Goal: Task Accomplishment & Management: Complete application form

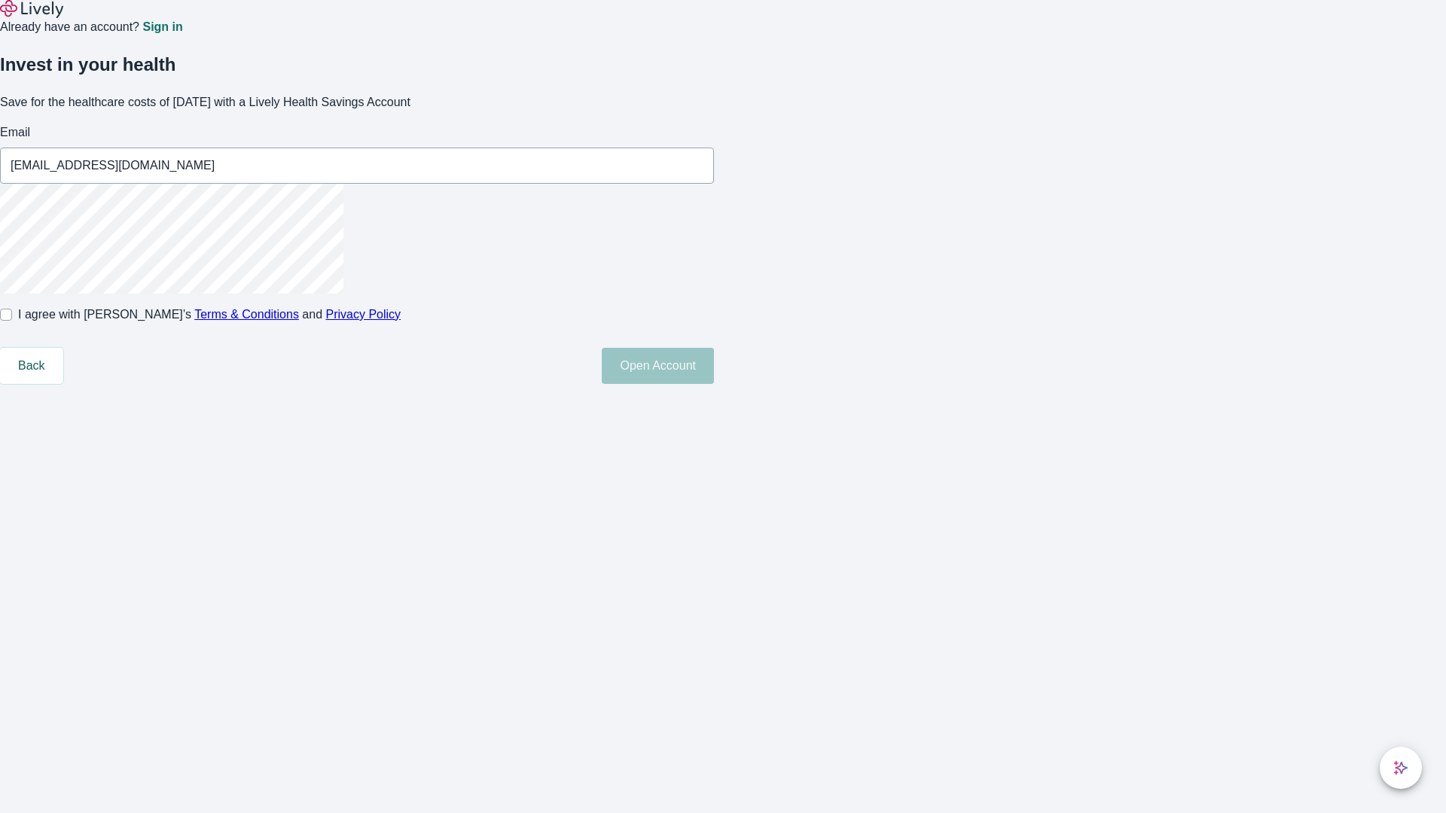
click at [12, 321] on input "I agree with Lively’s Terms & Conditions and Privacy Policy" at bounding box center [6, 315] width 12 height 12
checkbox input "true"
click at [714, 384] on button "Open Account" at bounding box center [658, 366] width 112 height 36
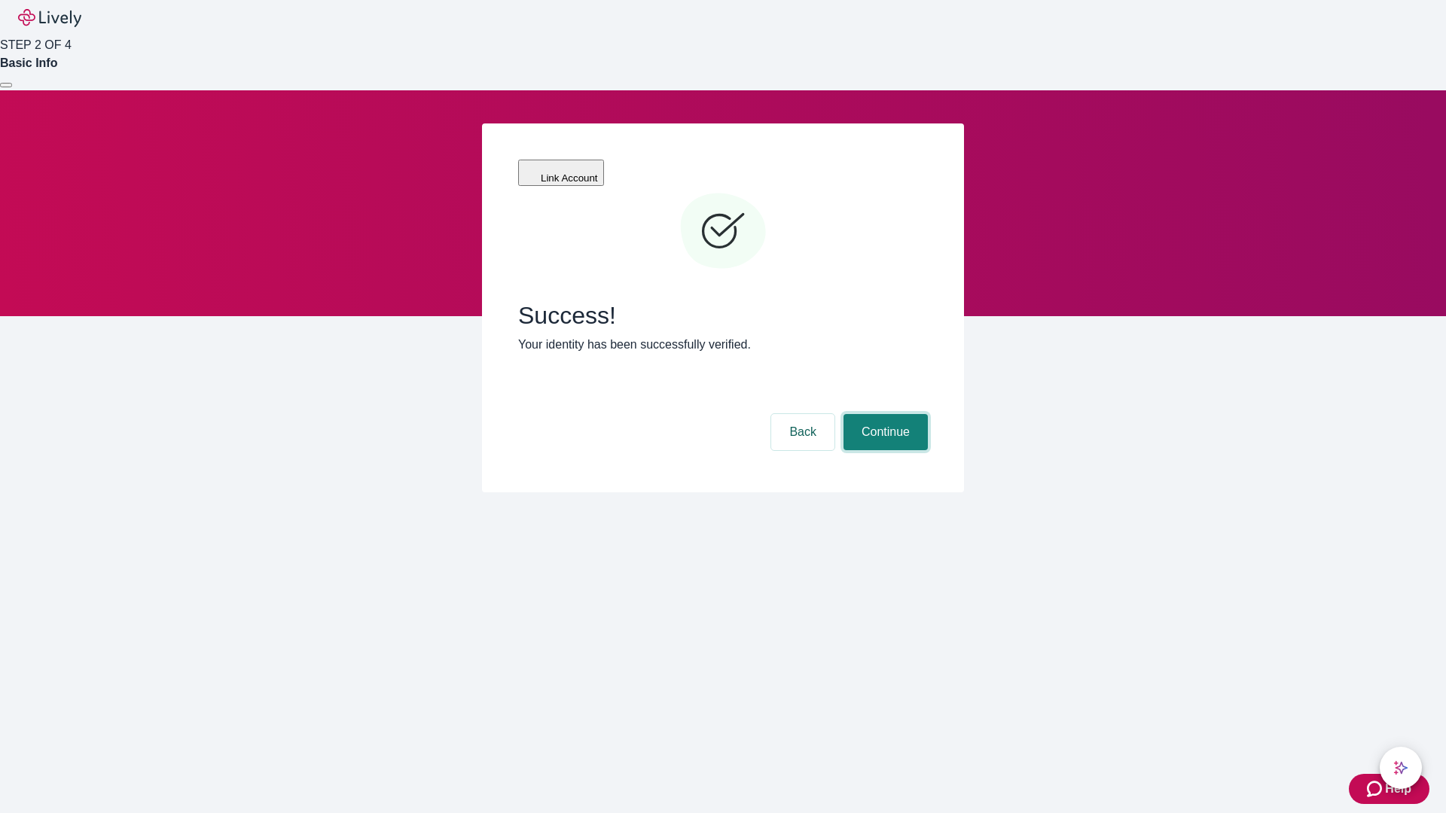
click at [883, 414] on button "Continue" at bounding box center [885, 432] width 84 height 36
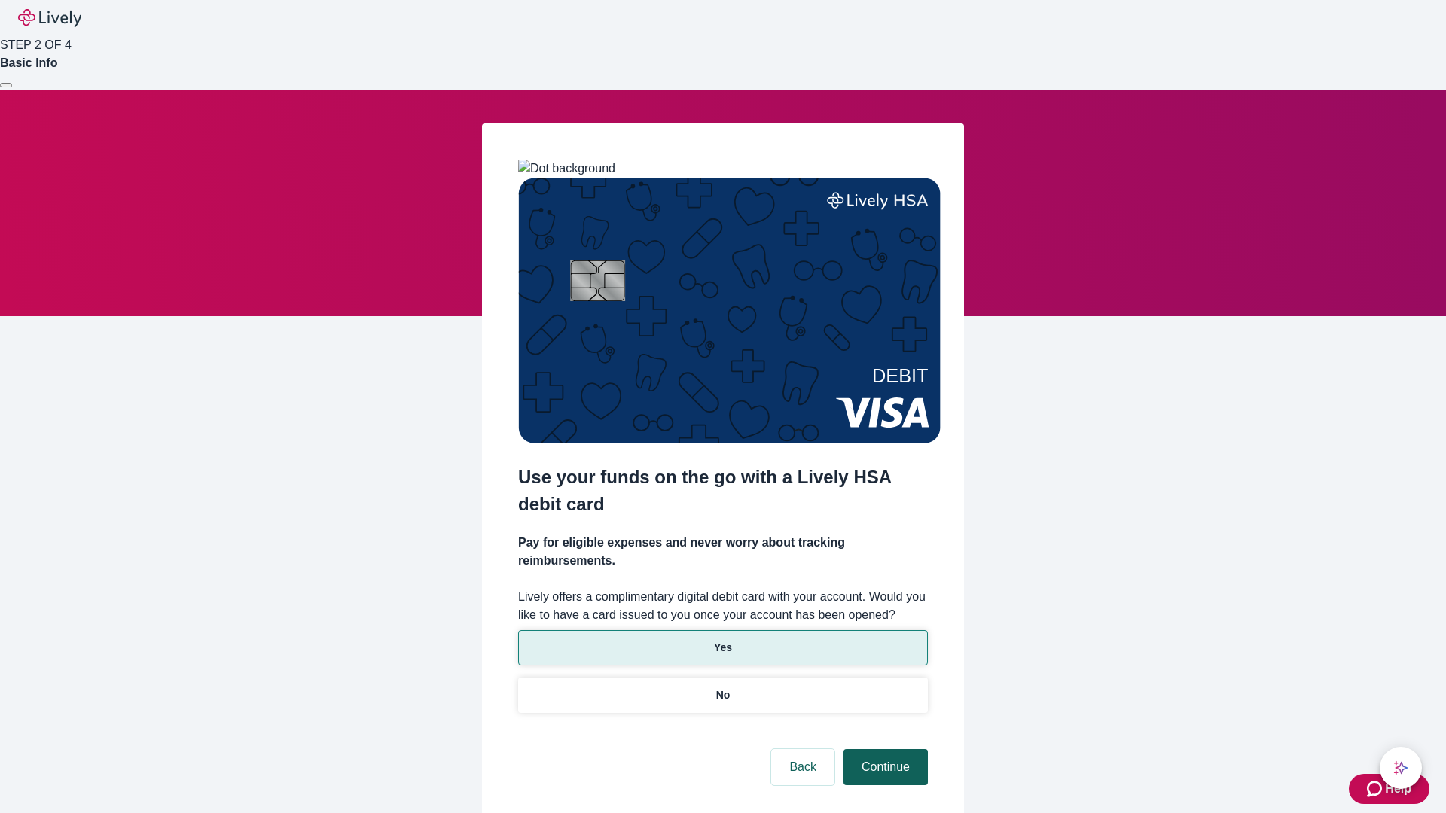
click at [722, 640] on p "Yes" at bounding box center [723, 648] width 18 height 16
click at [883, 749] on button "Continue" at bounding box center [885, 767] width 84 height 36
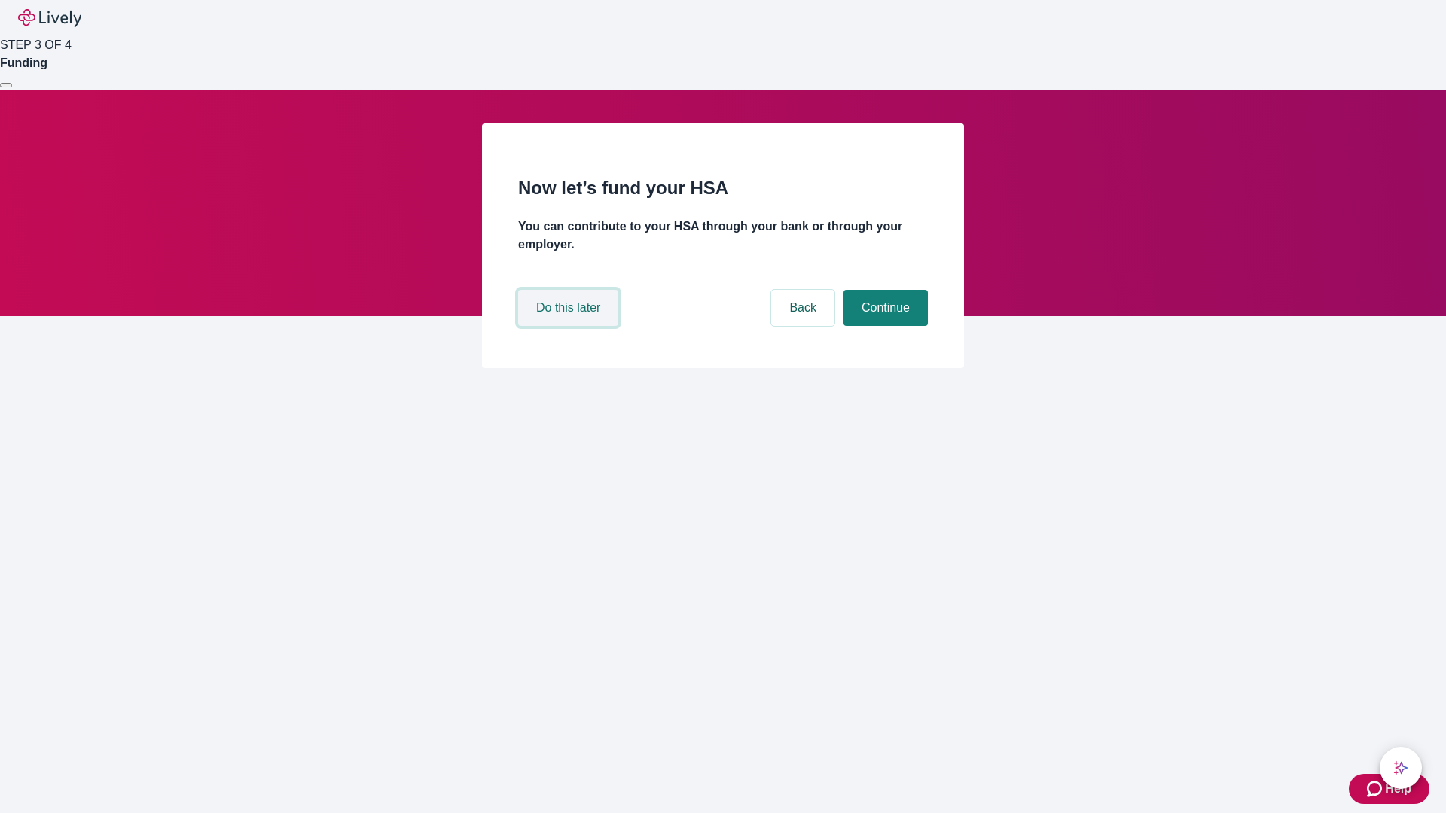
click at [570, 326] on button "Do this later" at bounding box center [568, 308] width 100 height 36
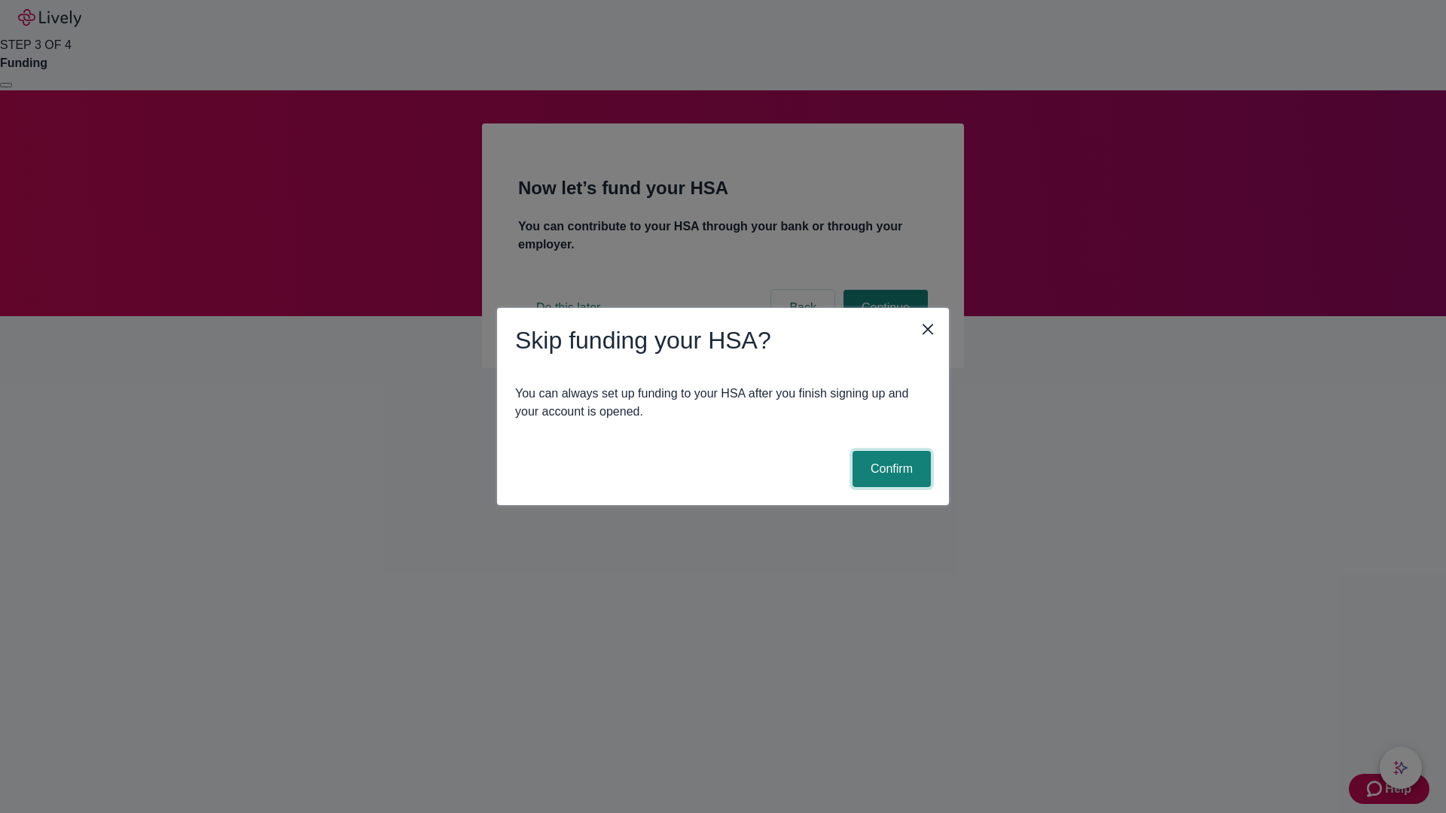
click at [889, 469] on button "Confirm" at bounding box center [891, 469] width 78 height 36
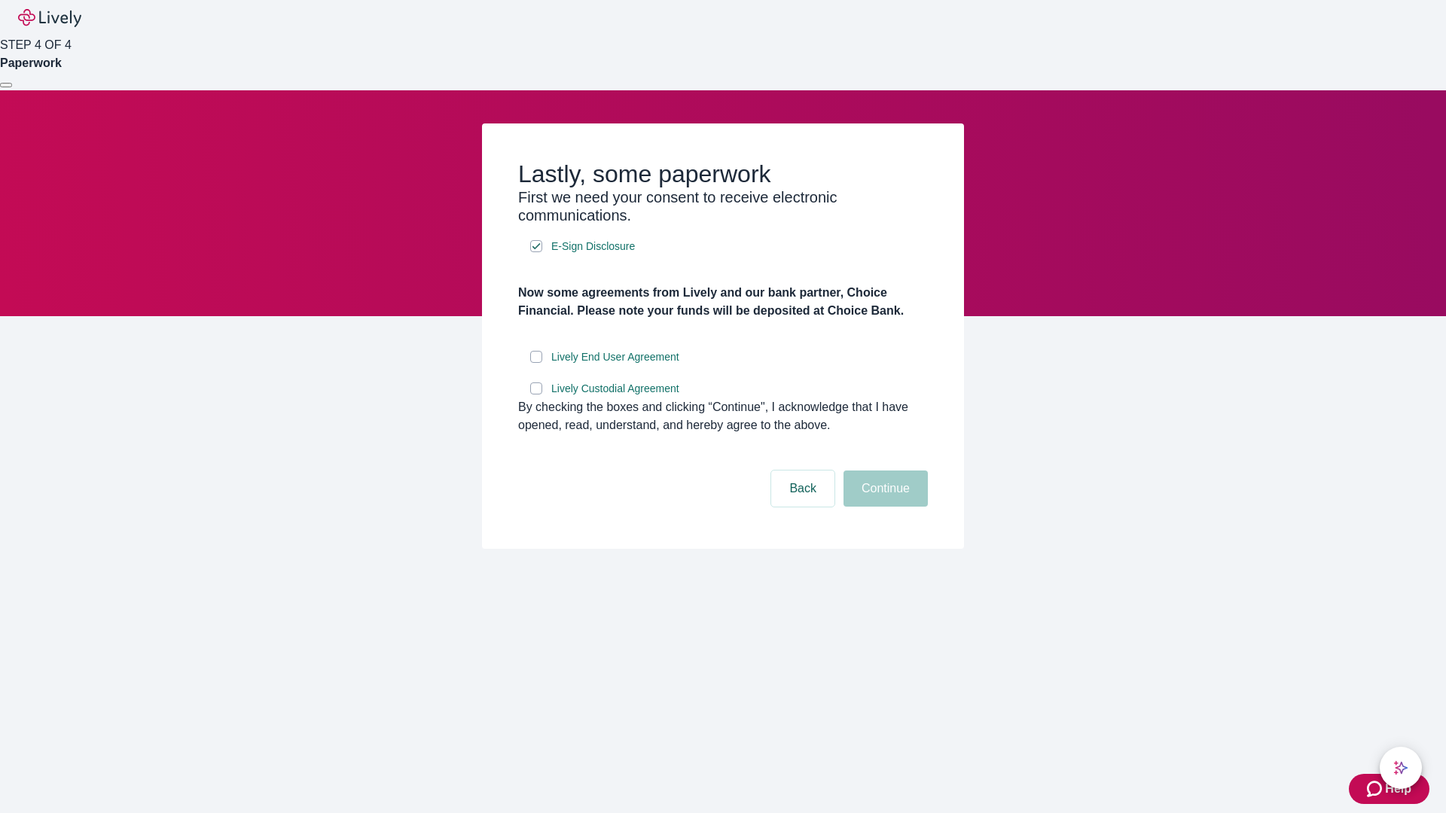
click at [536, 363] on input "Lively End User Agreement" at bounding box center [536, 357] width 12 height 12
checkbox input "true"
click at [536, 395] on input "Lively Custodial Agreement" at bounding box center [536, 388] width 12 height 12
checkbox input "true"
click at [883, 507] on button "Continue" at bounding box center [885, 489] width 84 height 36
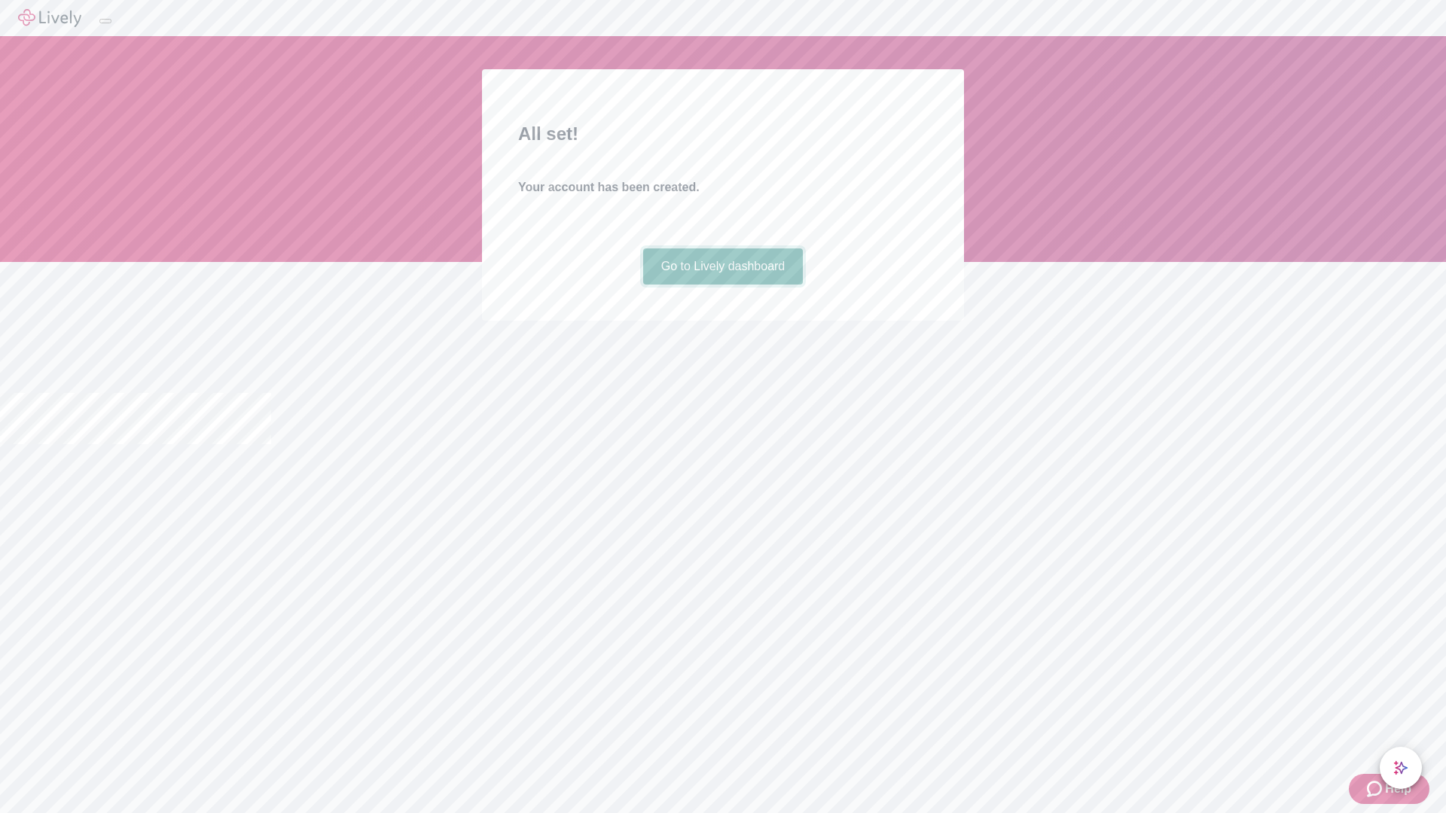
click at [722, 285] on link "Go to Lively dashboard" at bounding box center [723, 266] width 160 height 36
